Goal: Transaction & Acquisition: Purchase product/service

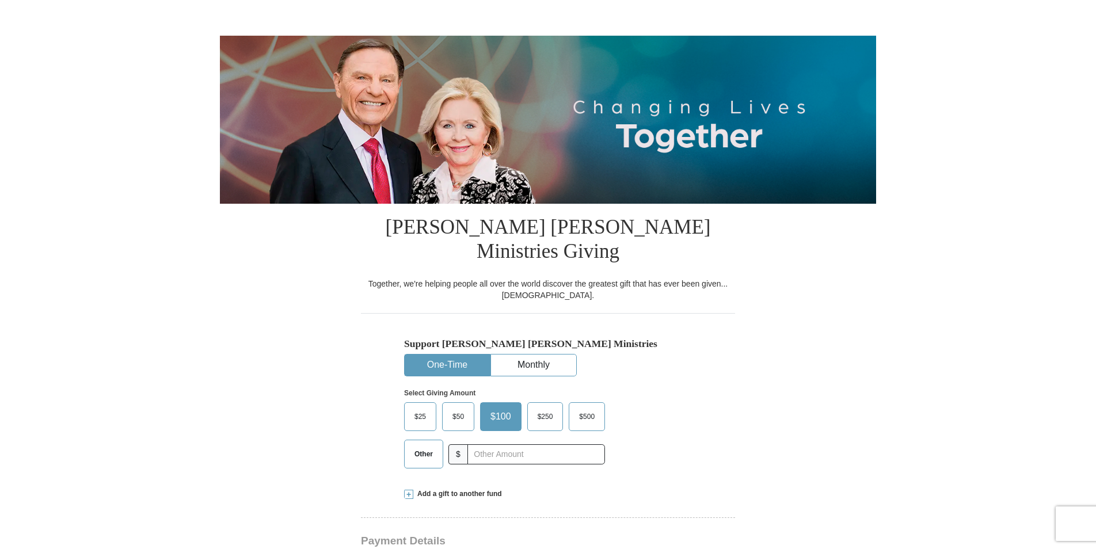
scroll to position [115, 0]
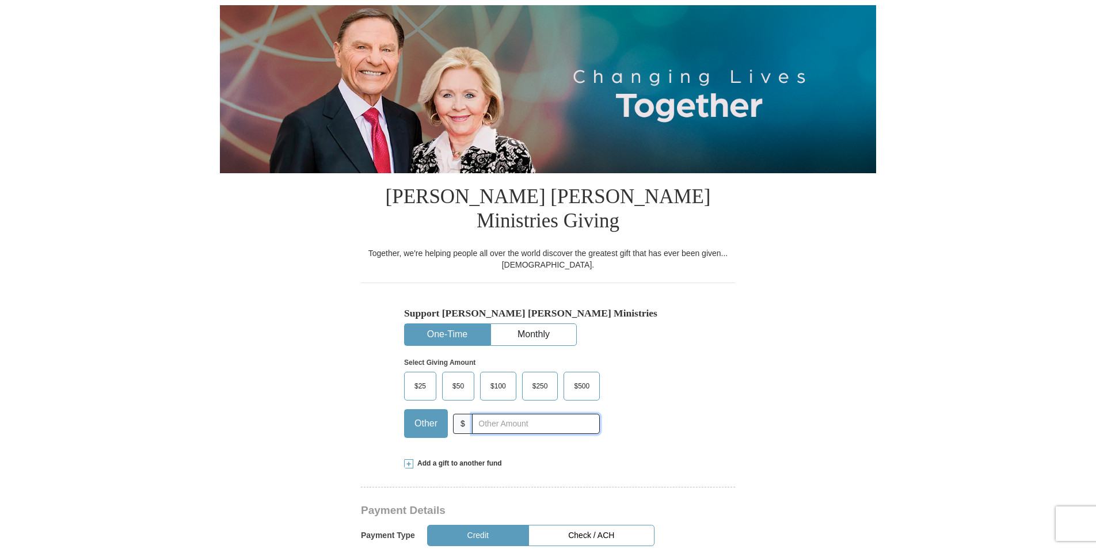
click at [479, 414] on input "text" at bounding box center [536, 424] width 128 height 20
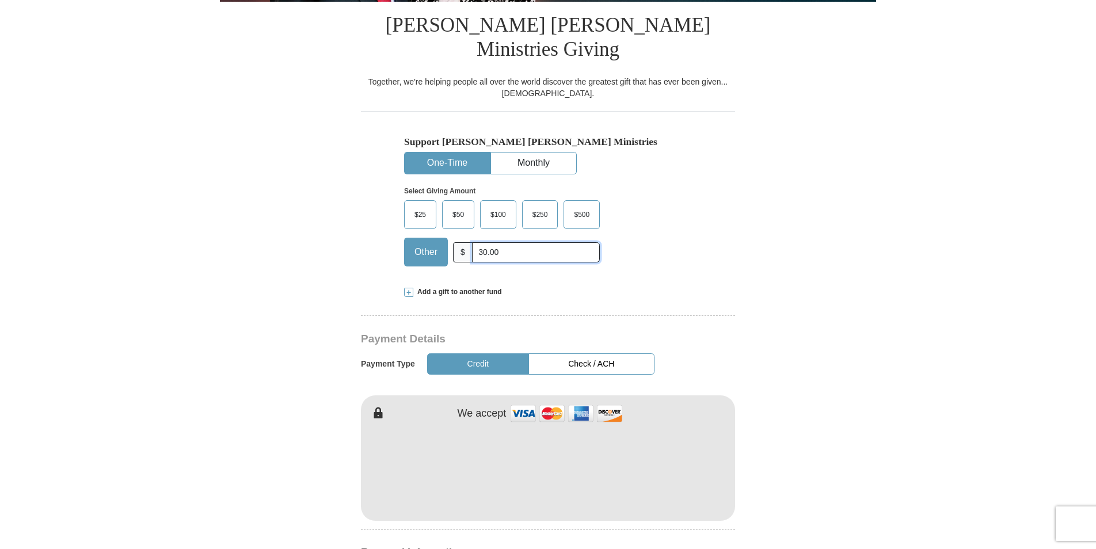
scroll to position [230, 0]
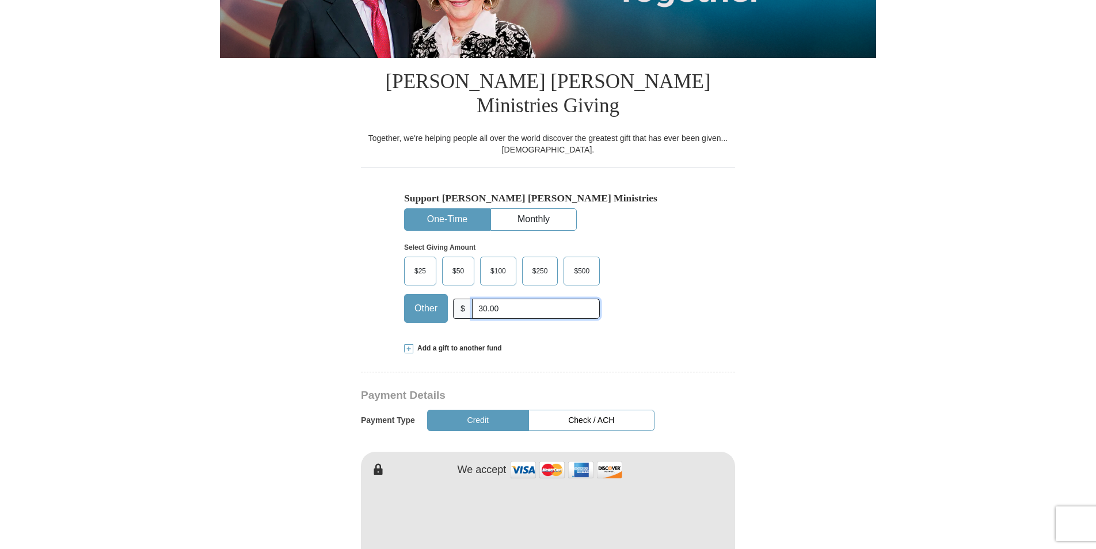
type input "30.00"
click at [445, 209] on button "One-Time" at bounding box center [447, 219] width 85 height 21
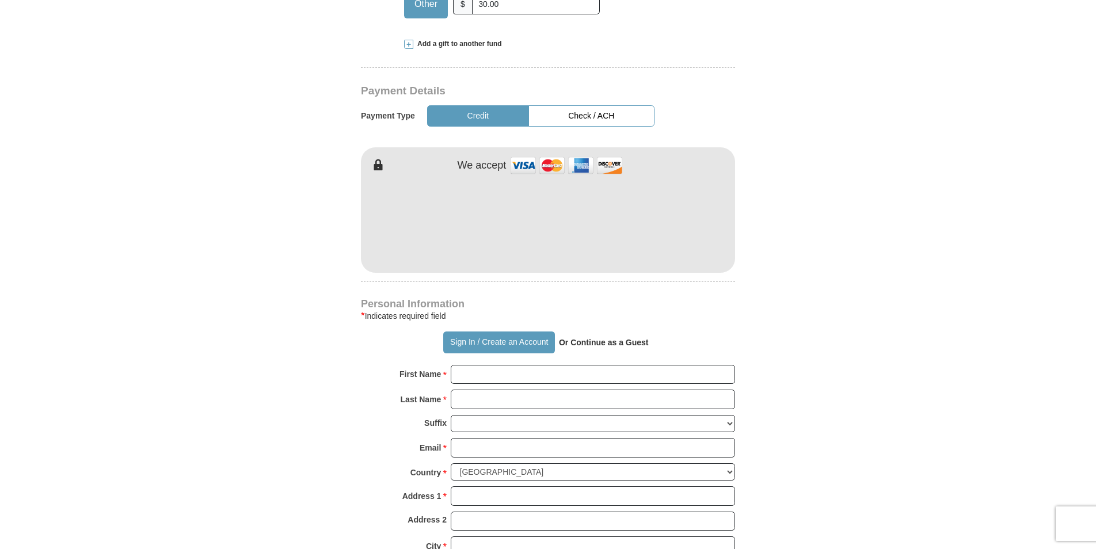
scroll to position [633, 0]
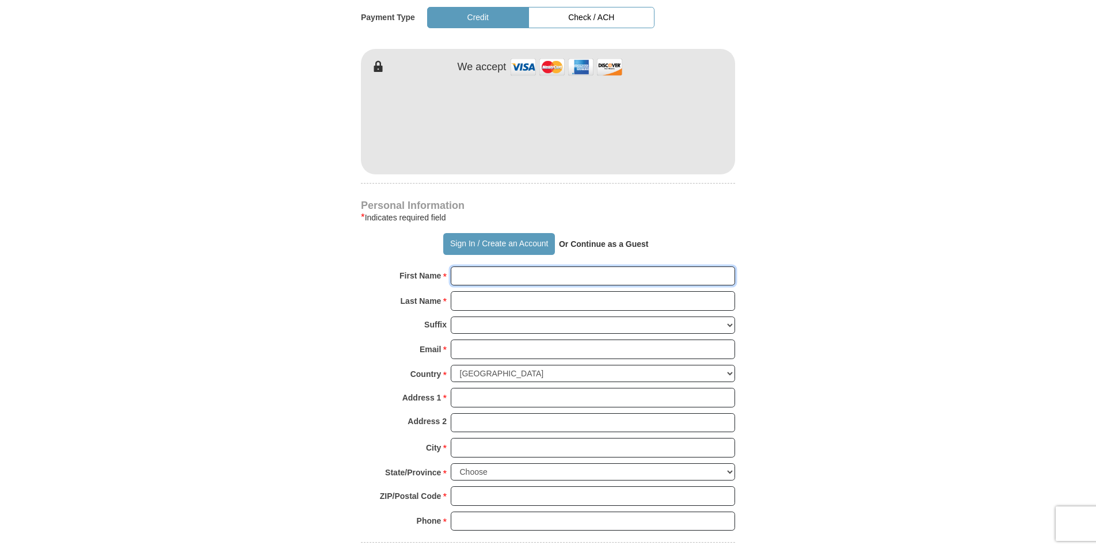
click at [473, 267] on input "First Name *" at bounding box center [593, 277] width 284 height 20
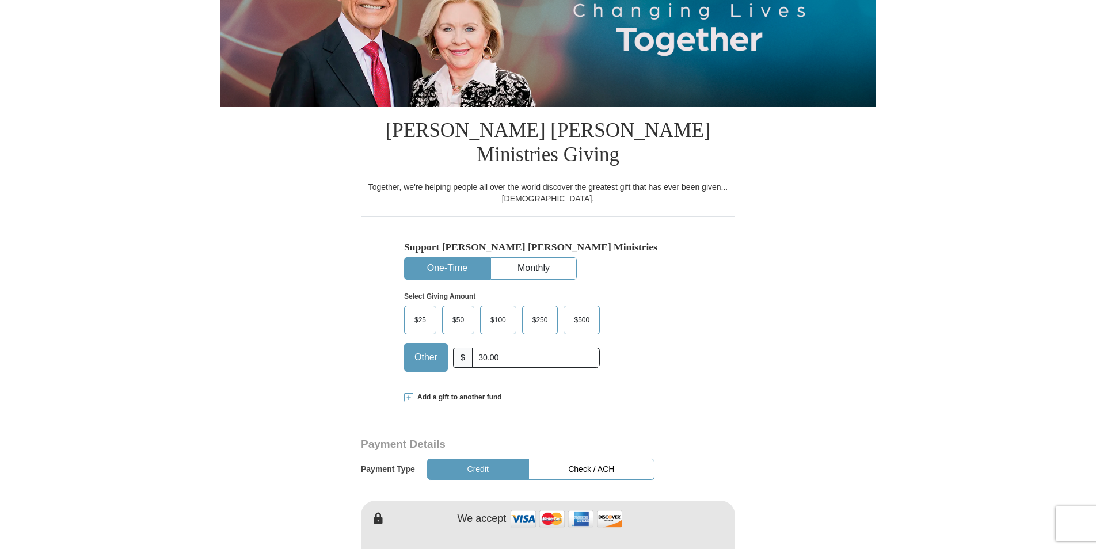
scroll to position [173, 0]
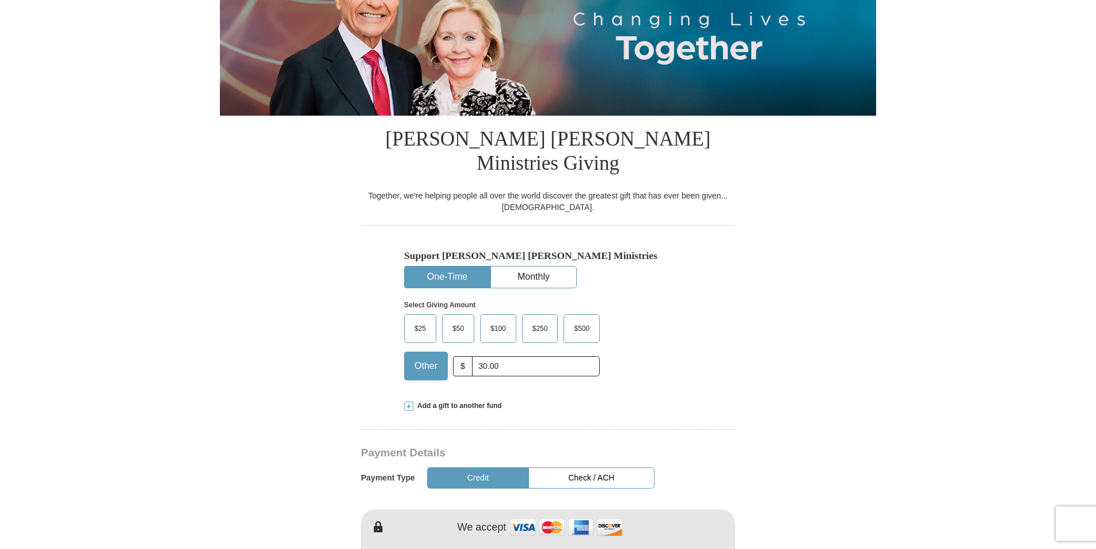
click at [453, 267] on button "One-Time" at bounding box center [447, 277] width 85 height 21
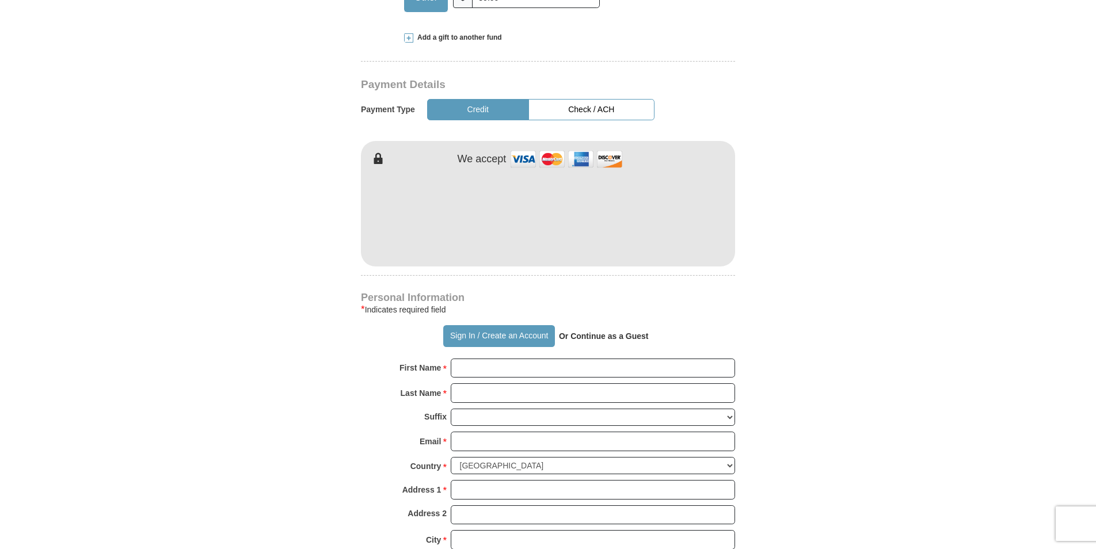
scroll to position [576, 0]
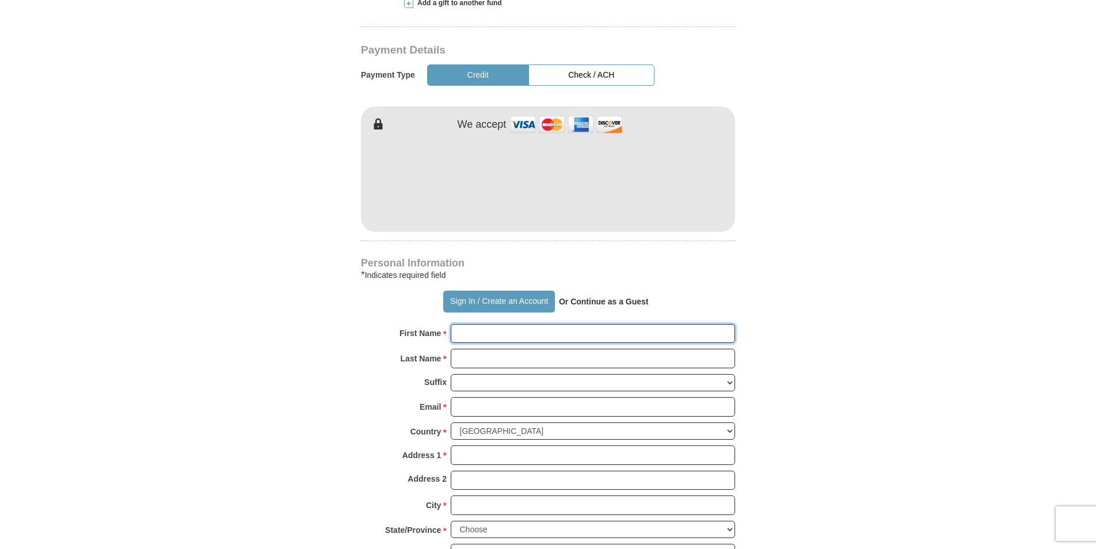
click at [484, 324] on input "First Name *" at bounding box center [593, 334] width 284 height 20
type input "[PERSON_NAME]"
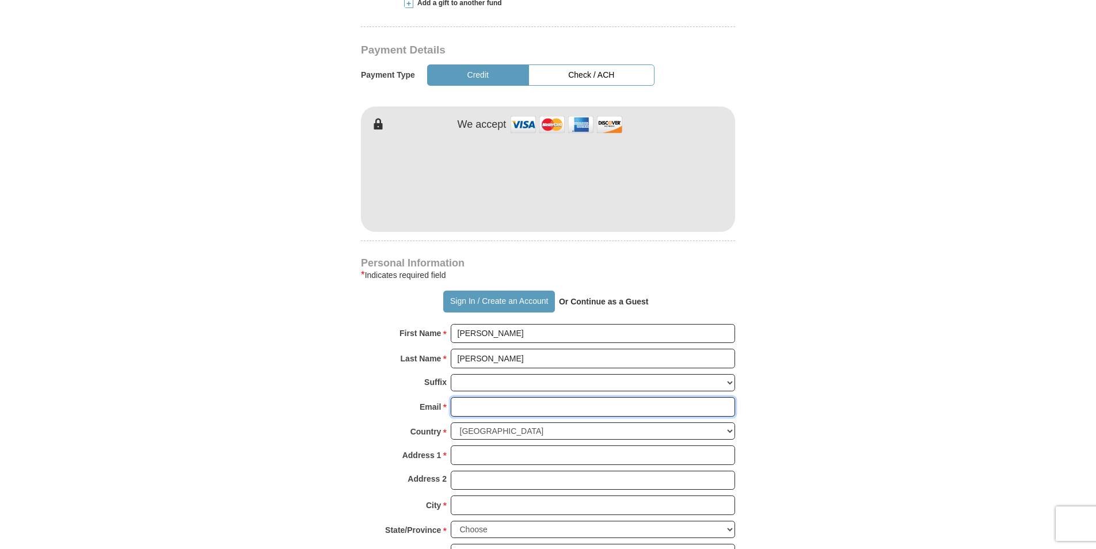
type input "[EMAIL_ADDRESS][DOMAIN_NAME]"
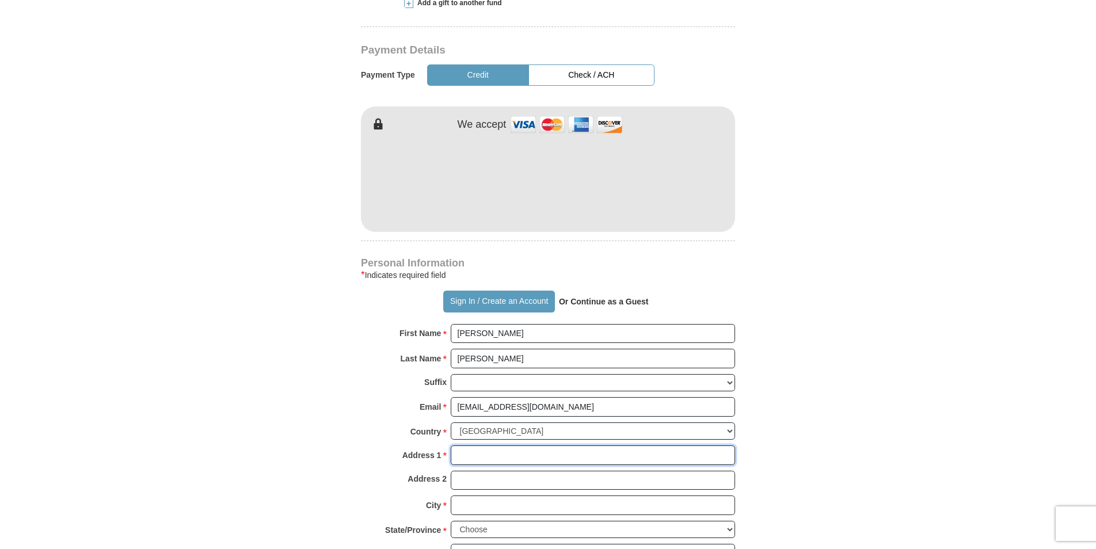
click at [475, 446] on input "Address 1 *" at bounding box center [593, 456] width 284 height 20
type input "[STREET_ADDRESS]"
type input "[GEOGRAPHIC_DATA]"
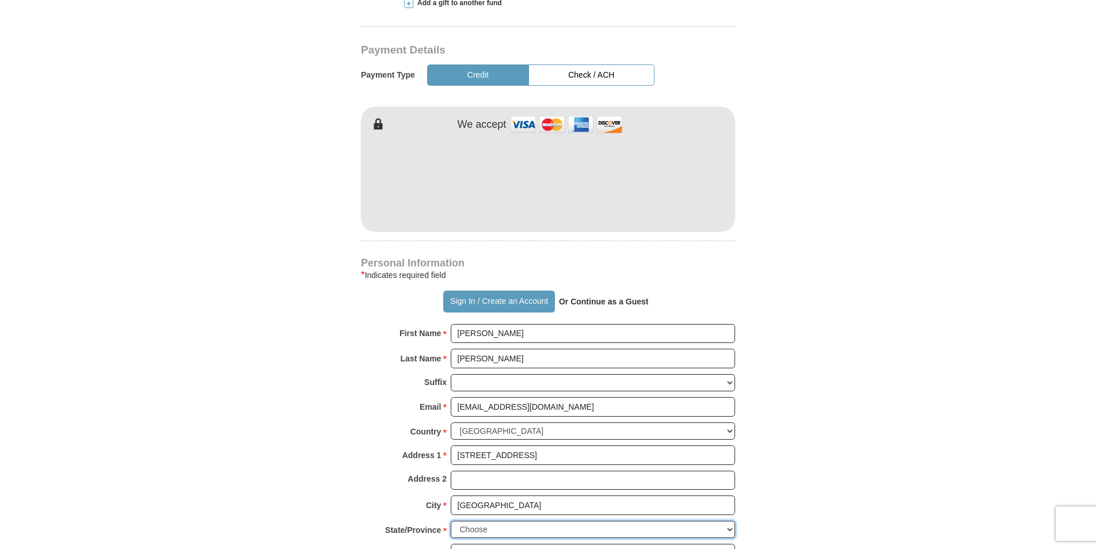
select select "SC"
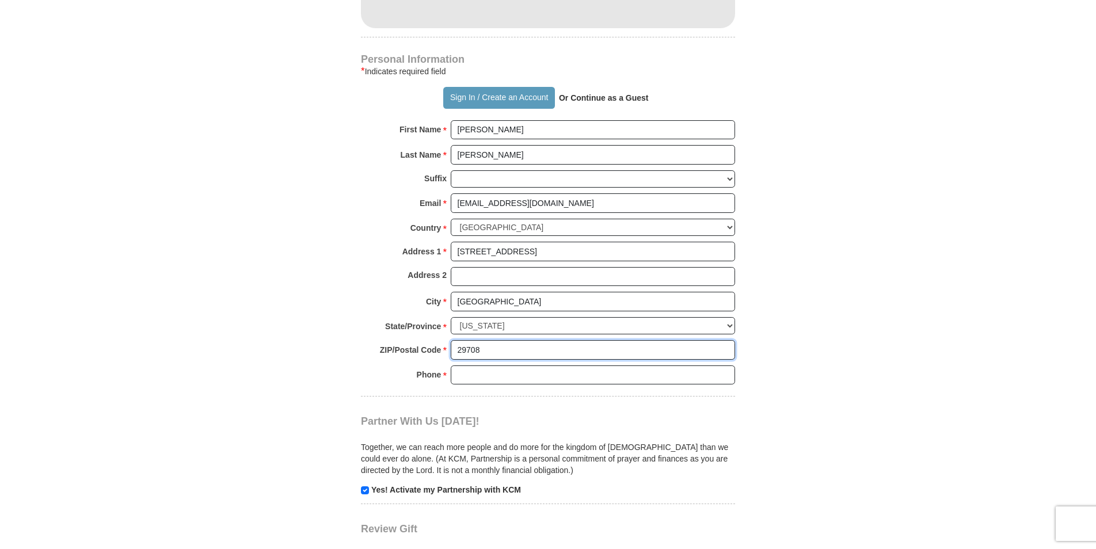
scroll to position [806, 0]
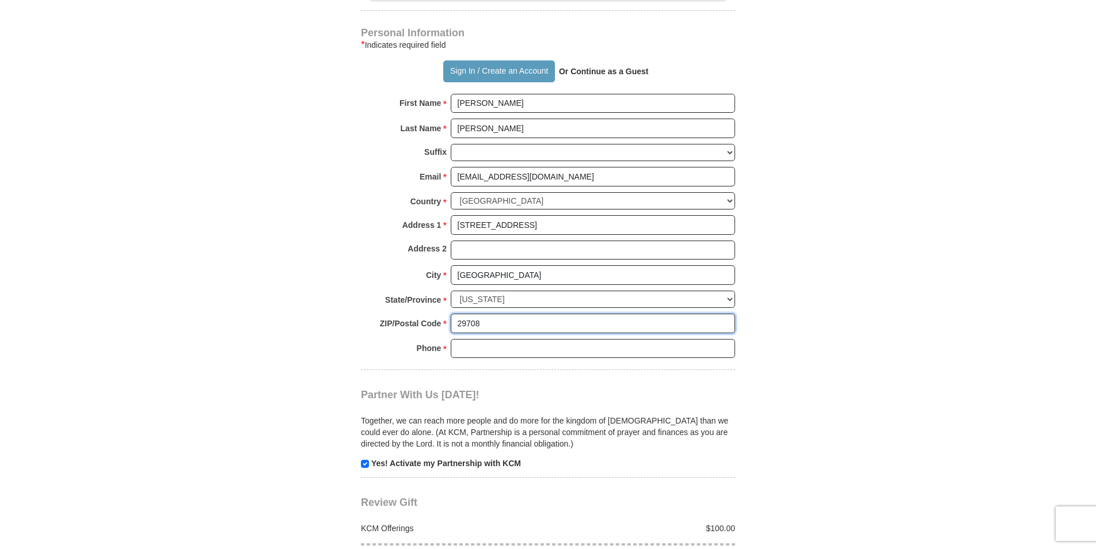
type input "29708"
click at [476, 339] on input "Phone * *" at bounding box center [593, 349] width 284 height 20
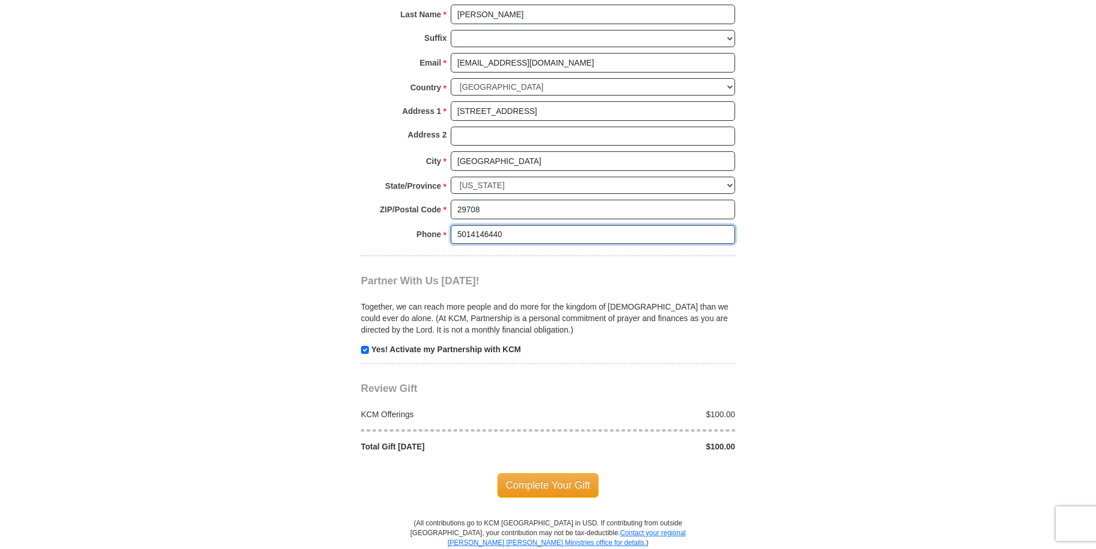
scroll to position [921, 0]
type input "5014146440"
click at [365, 345] on input "checkbox" at bounding box center [365, 349] width 8 height 8
checkbox input "false"
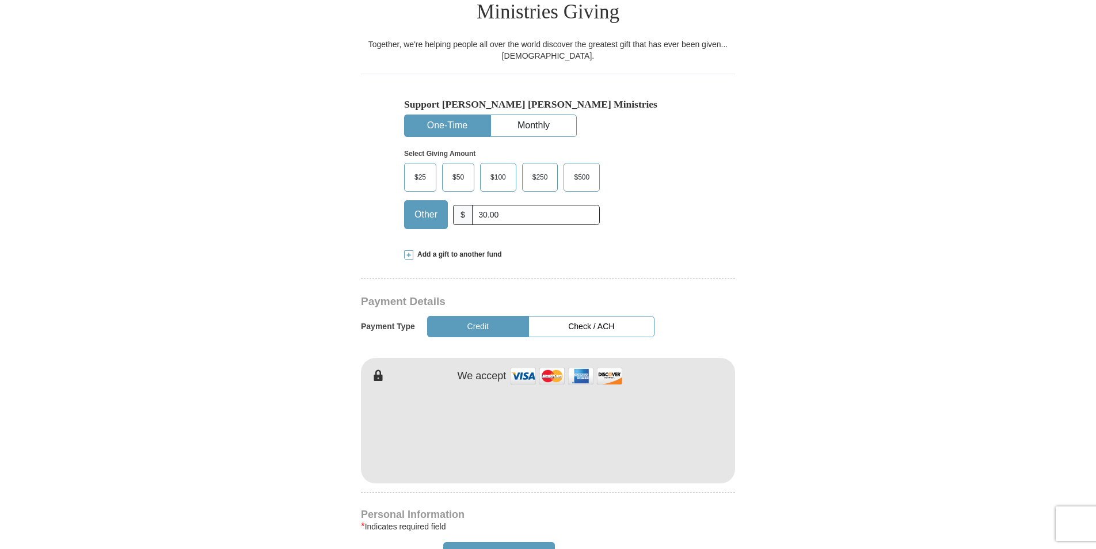
scroll to position [288, 0]
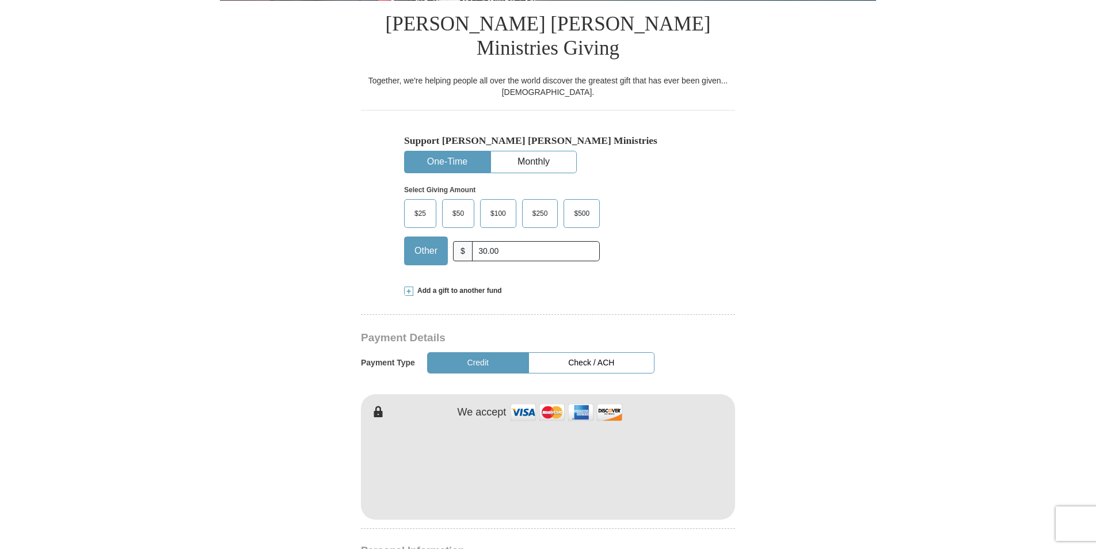
click at [424, 242] on span "Other" at bounding box center [426, 250] width 35 height 17
click at [0, 0] on input "Other" at bounding box center [0, 0] width 0 height 0
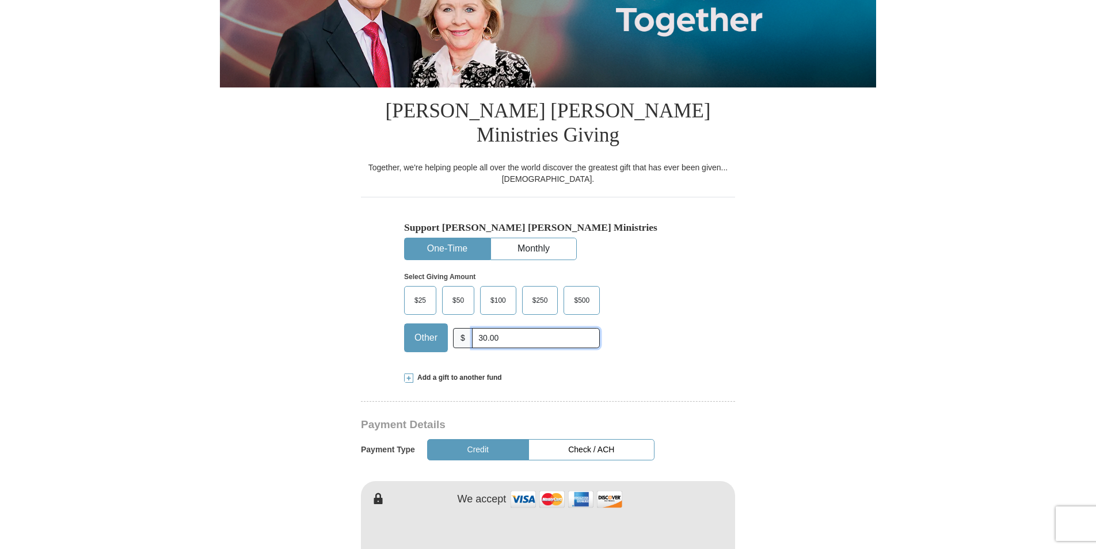
scroll to position [173, 0]
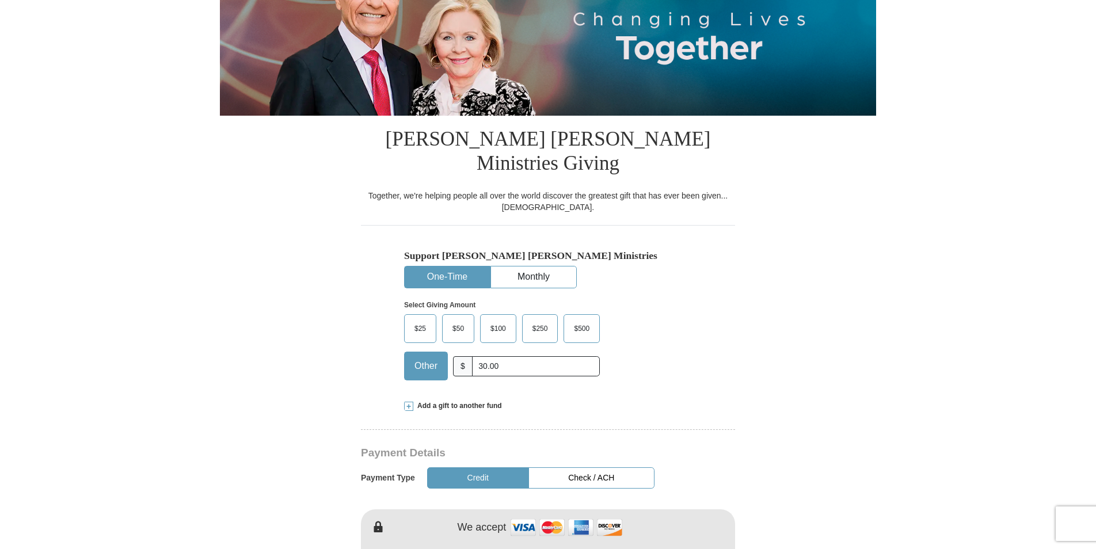
click at [451, 267] on button "One-Time" at bounding box center [447, 277] width 85 height 21
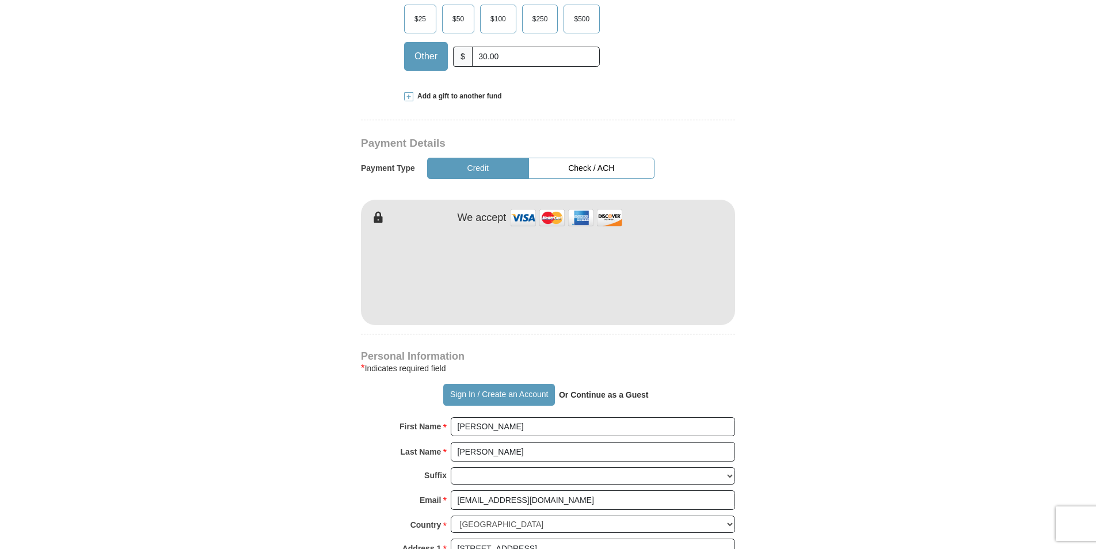
scroll to position [518, 0]
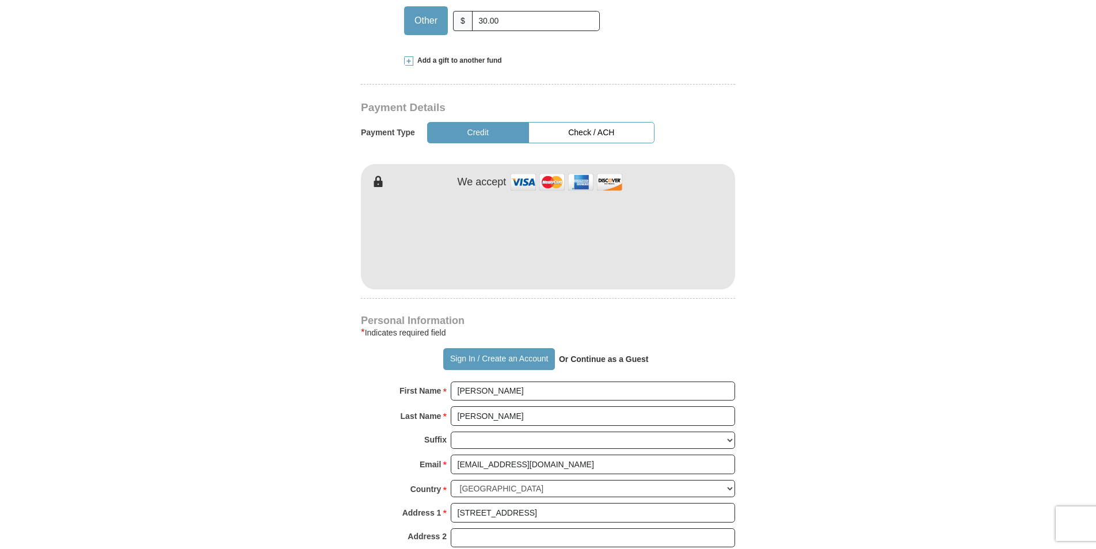
click at [848, 249] on form "Already have an account? Sign in for faster giving. Don't have an account? Crea…" at bounding box center [548, 249] width 656 height 1443
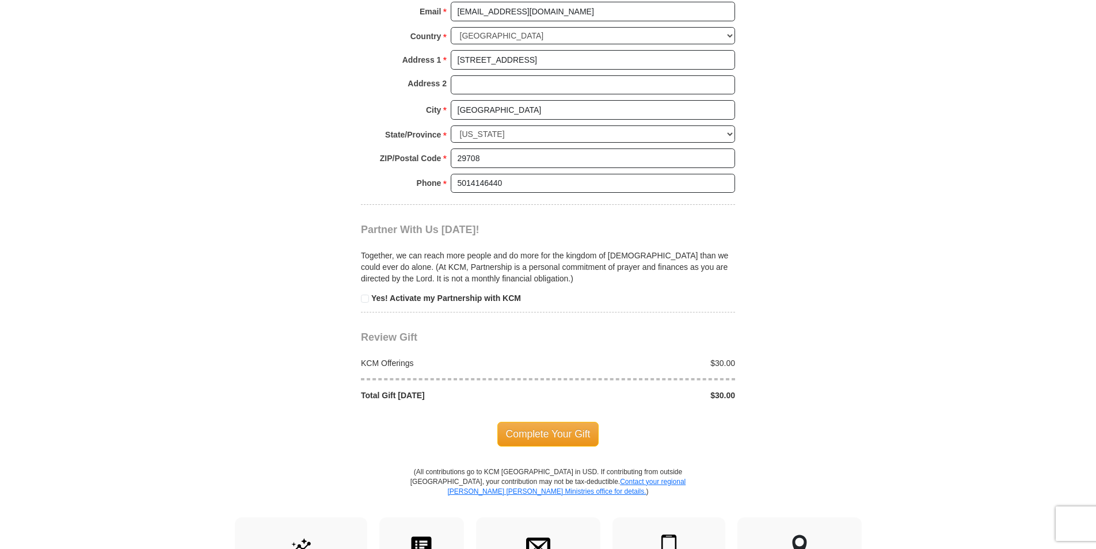
scroll to position [979, 0]
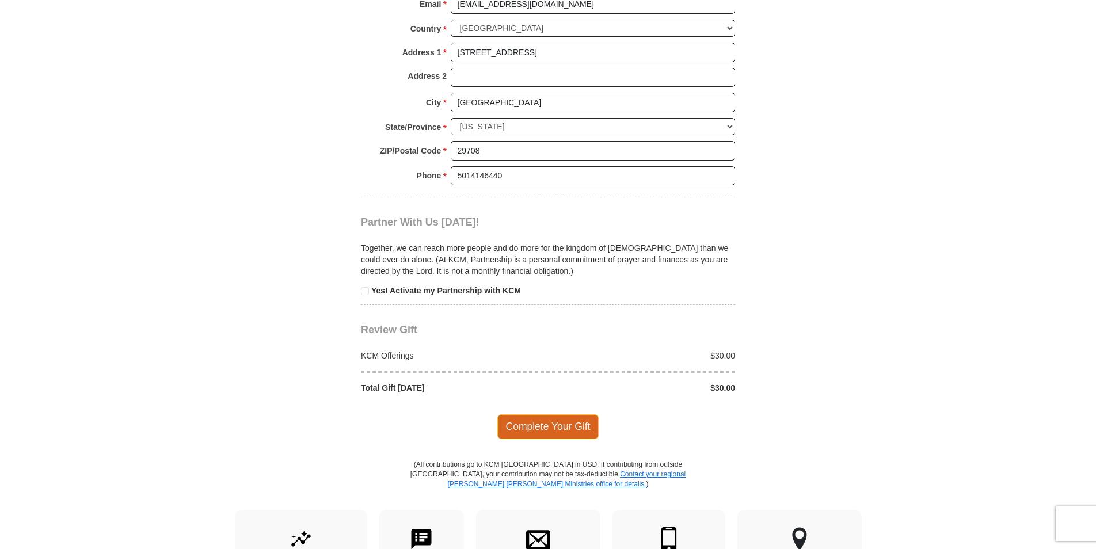
click at [552, 415] on span "Complete Your Gift" at bounding box center [549, 427] width 102 height 24
